Goal: Information Seeking & Learning: Learn about a topic

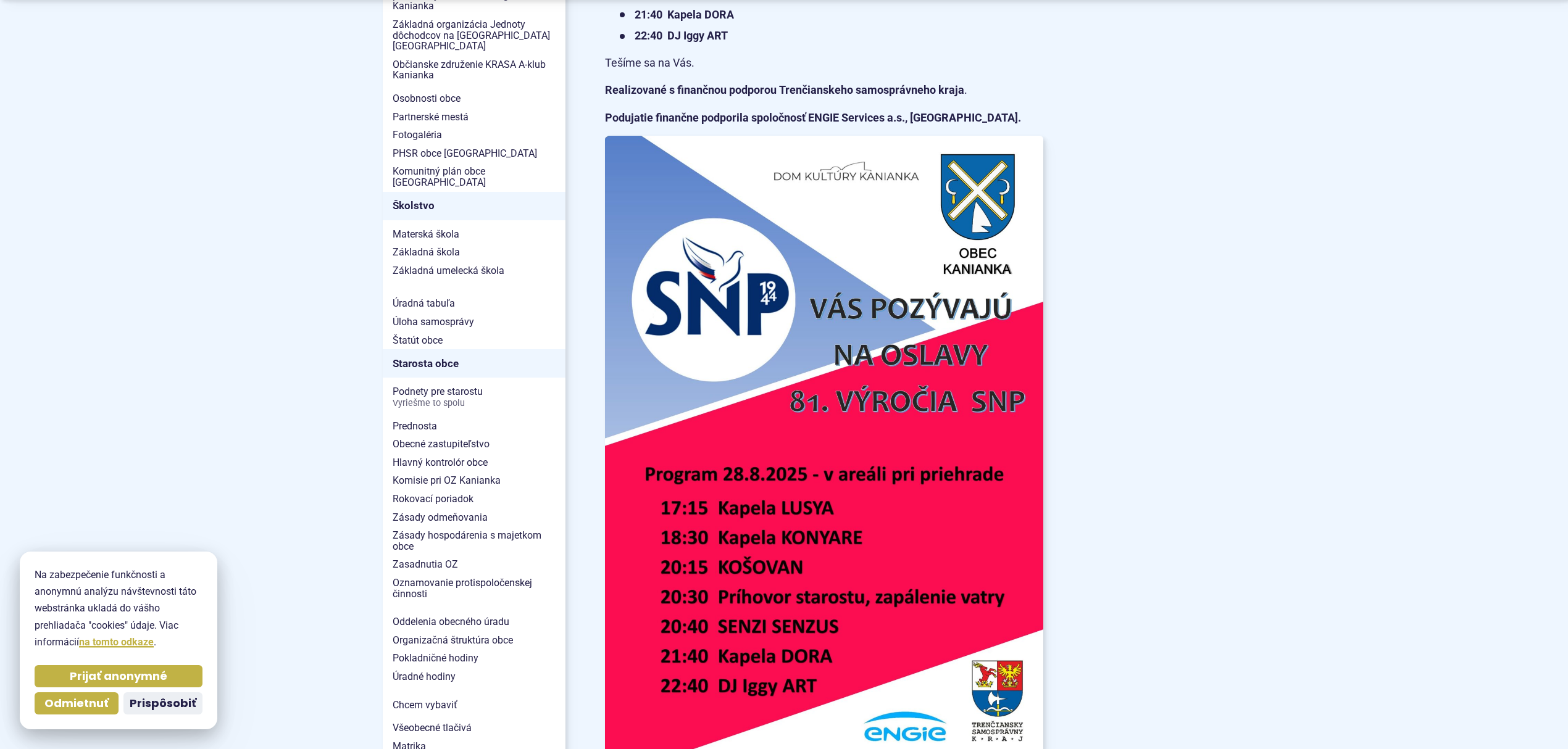
scroll to position [576, 0]
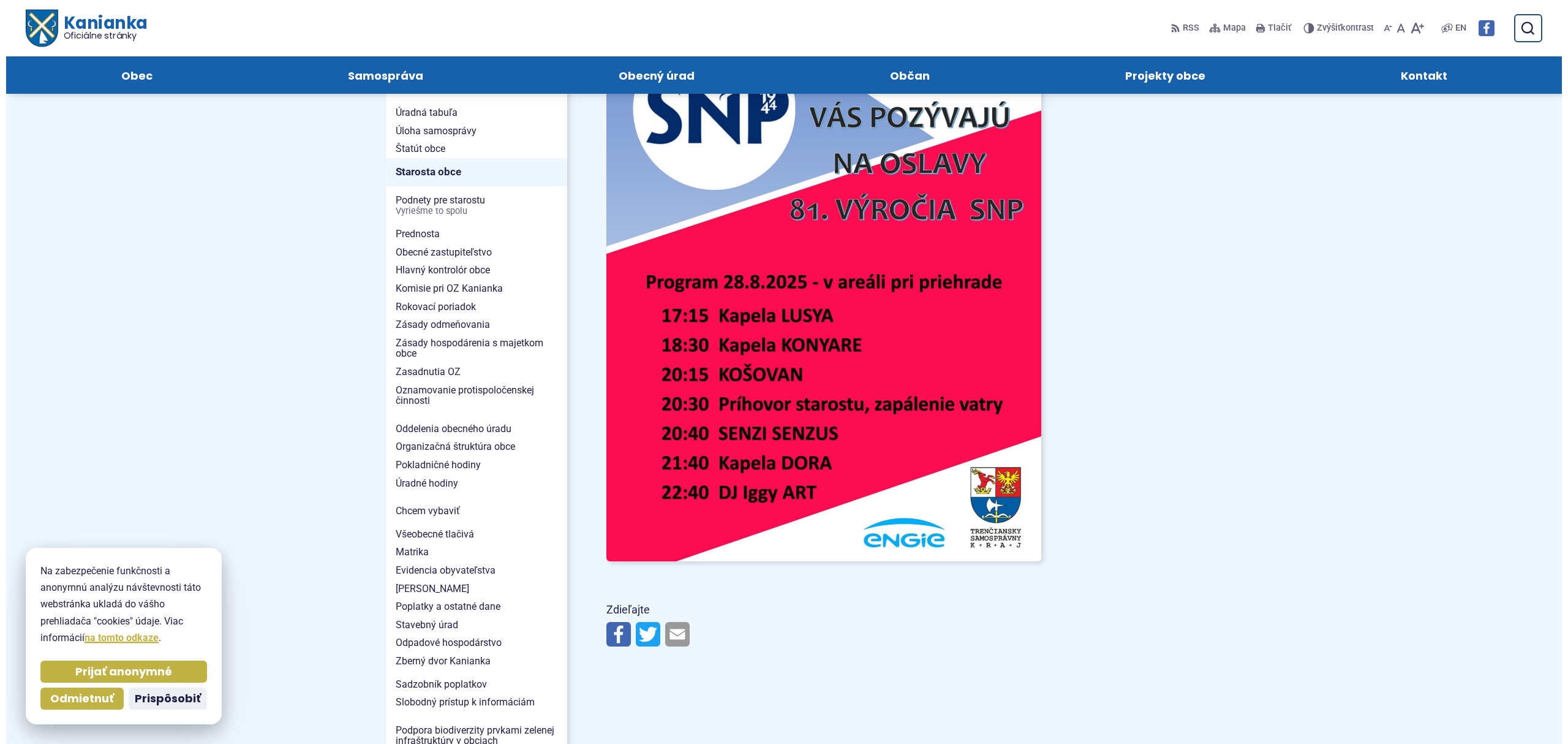
scroll to position [653, 0]
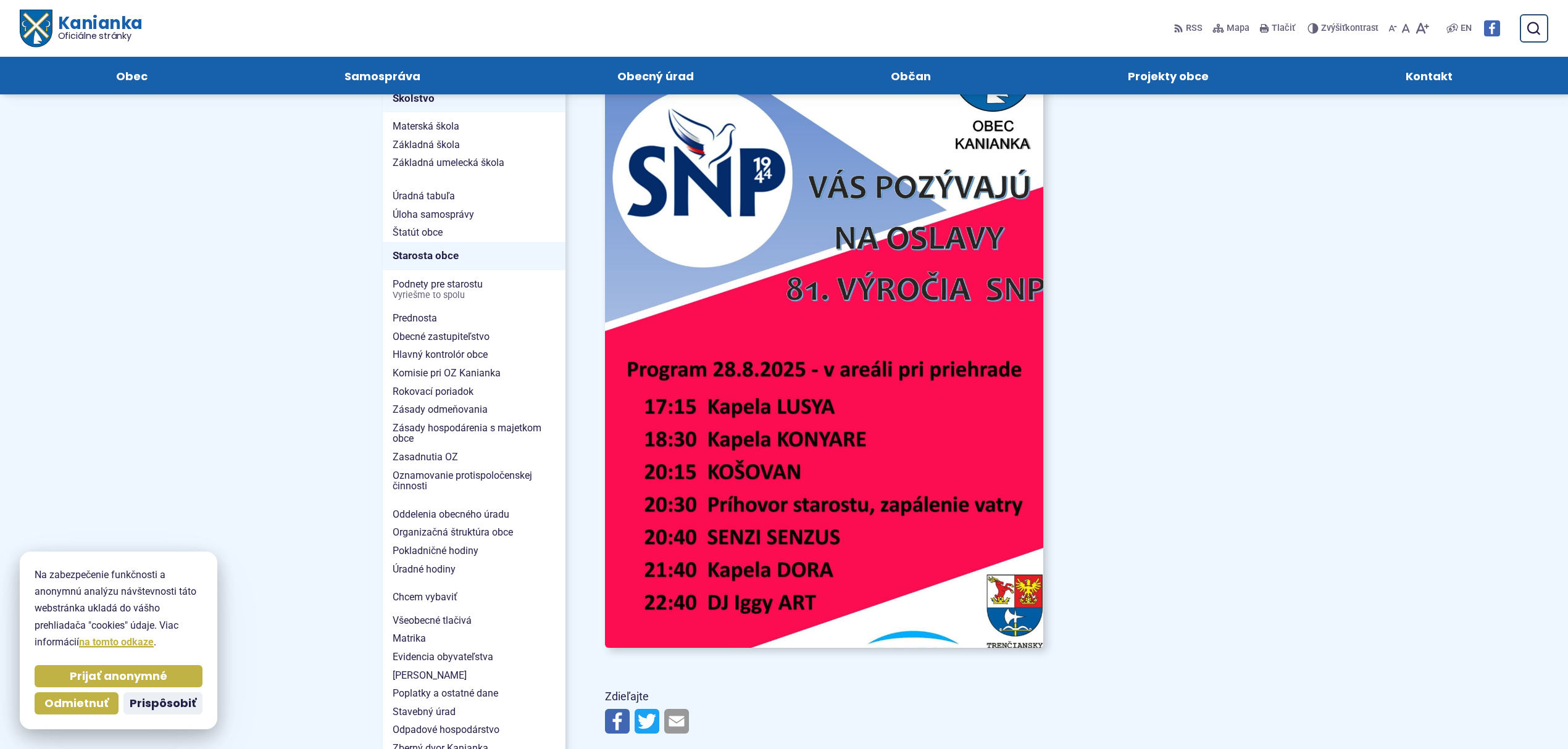
click at [645, 166] on img at bounding box center [824, 338] width 482 height 682
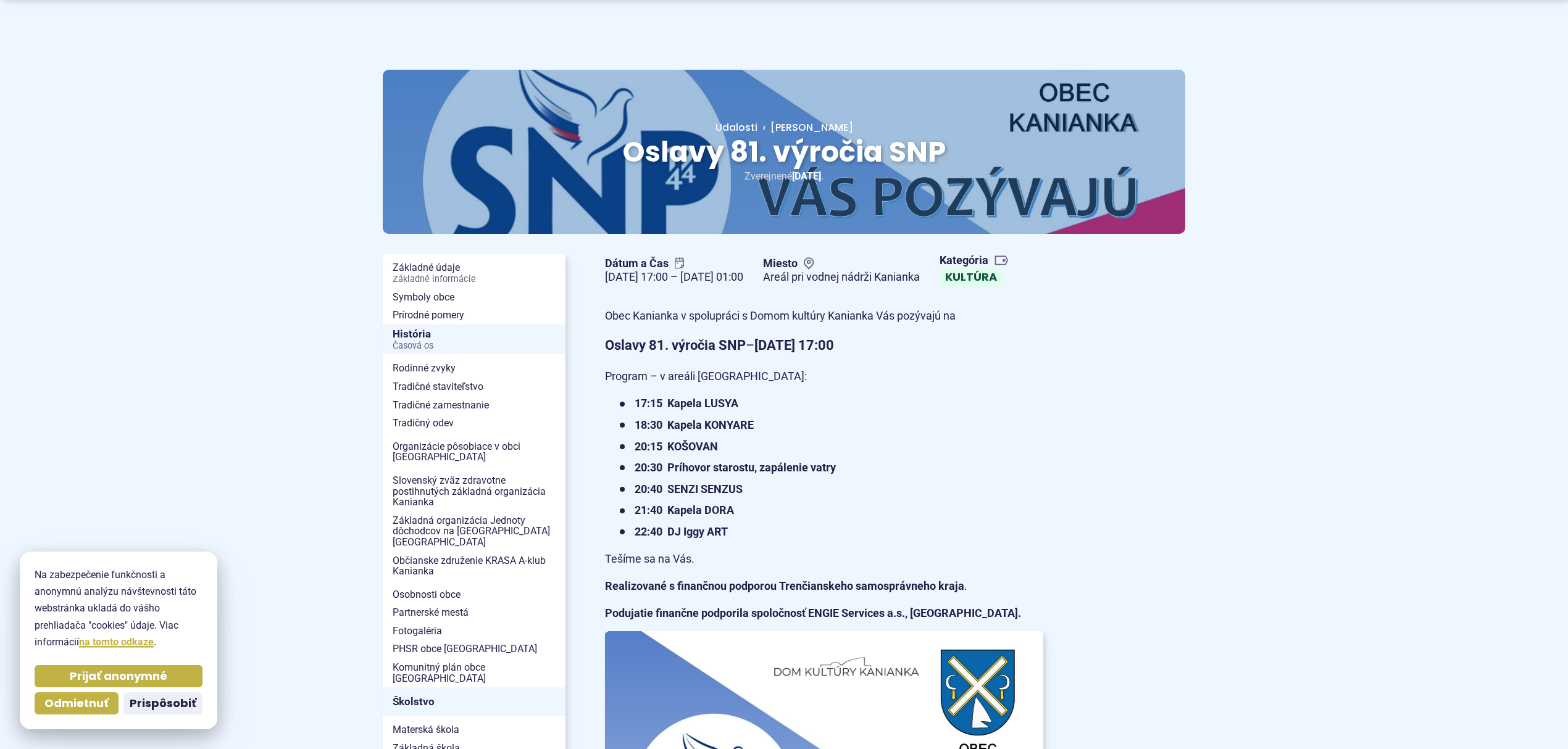
scroll to position [82, 0]
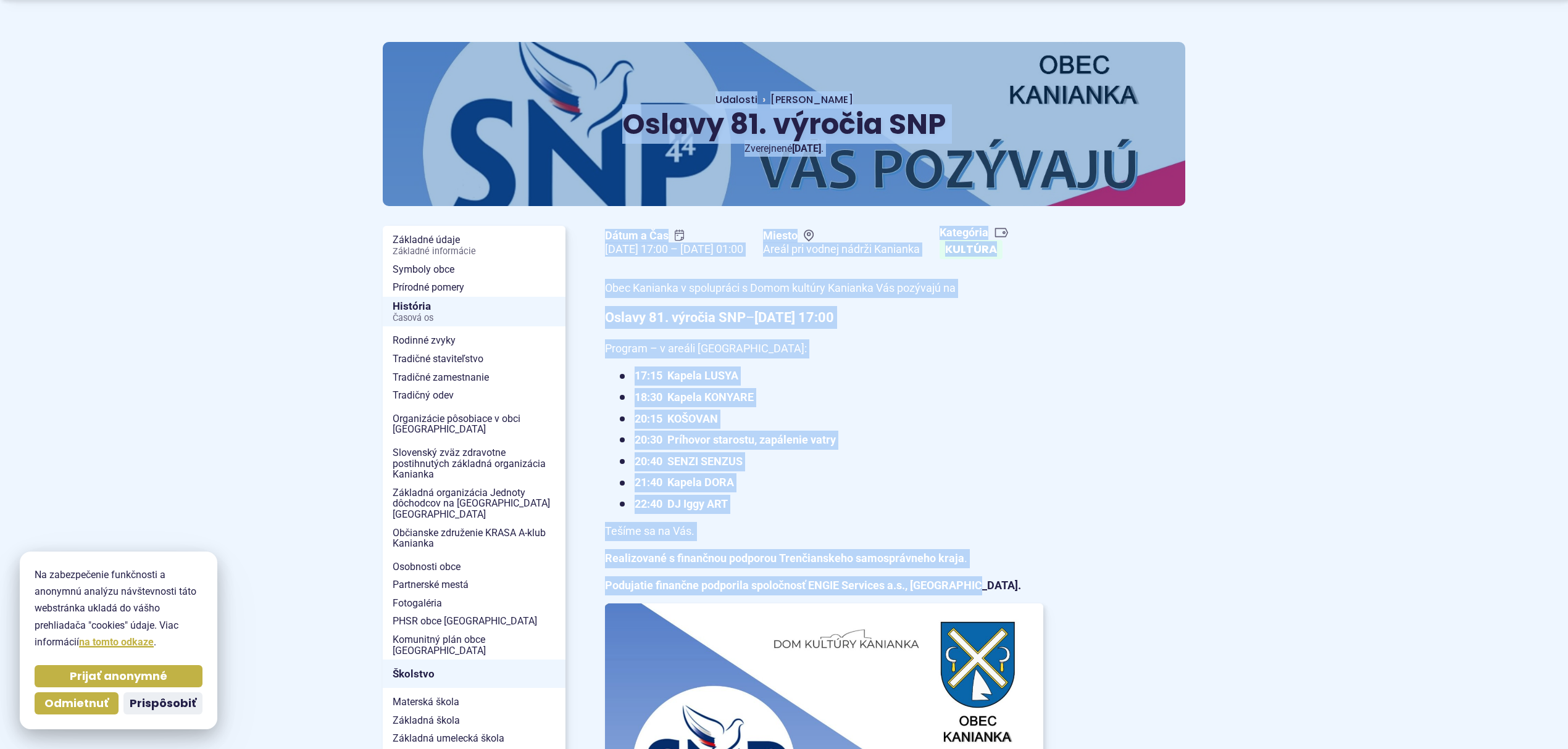
drag, startPoint x: 625, startPoint y: 122, endPoint x: 990, endPoint y: 612, distance: 611.0
copy div "Oslavy 81. výročia SNP Hlavná stránka Udalosti Oslavy 81. výročia SNP Zverejnen…"
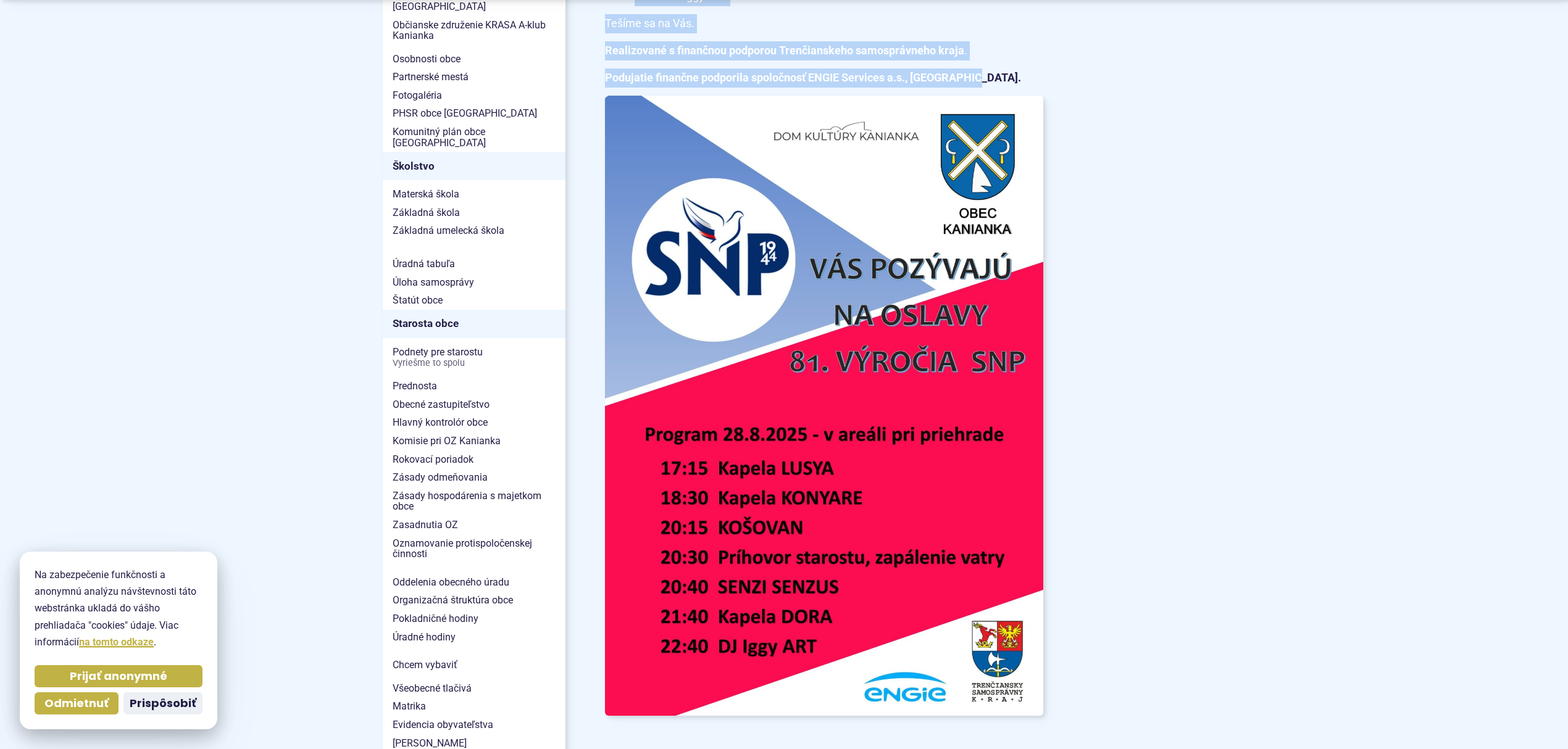
scroll to position [822, 0]
